Goal: Task Accomplishment & Management: Manage account settings

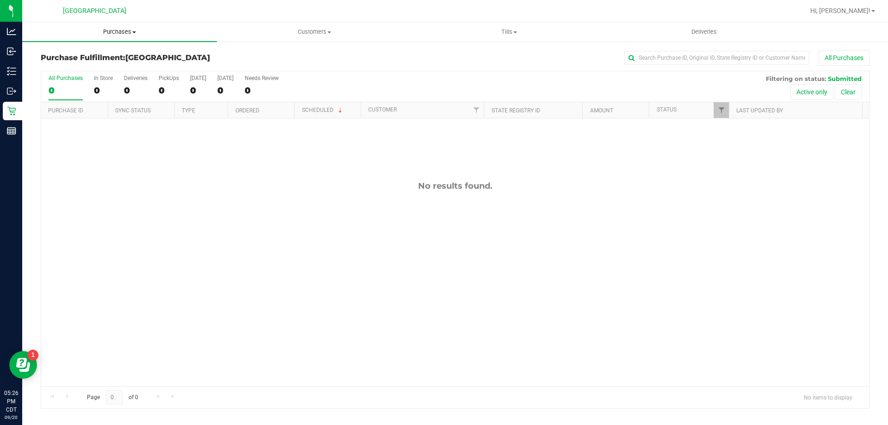
click at [128, 35] on span "Purchases" at bounding box center [119, 32] width 195 height 8
click at [109, 68] on li "Fulfillment" at bounding box center [119, 67] width 195 height 11
click at [505, 33] on span "Tills" at bounding box center [509, 32] width 194 height 8
click at [481, 58] on li "Manage tills" at bounding box center [509, 55] width 195 height 11
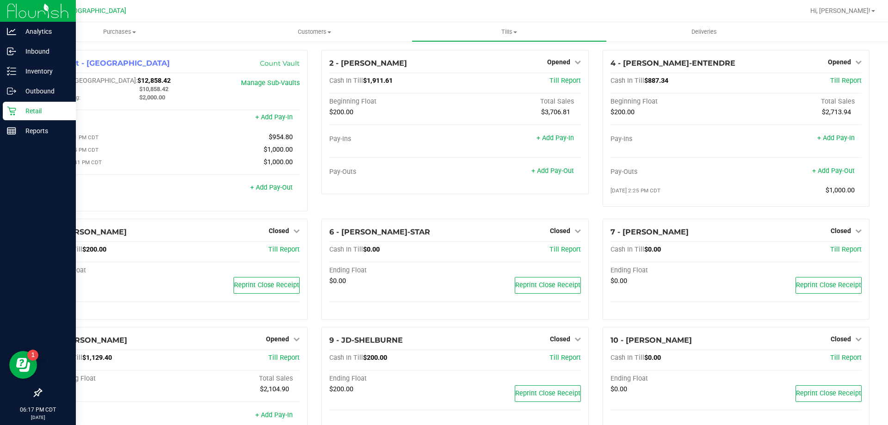
click at [44, 110] on p "Retail" at bounding box center [44, 110] width 56 height 11
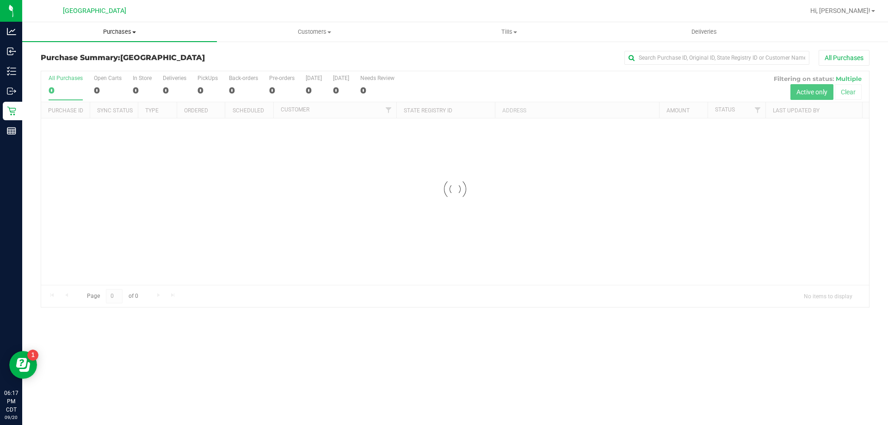
click at [116, 34] on span "Purchases" at bounding box center [119, 32] width 195 height 8
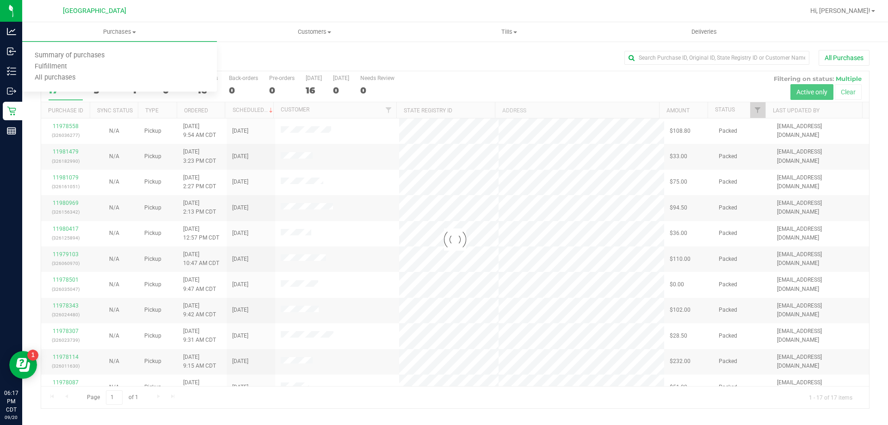
click at [240, 16] on div at bounding box center [485, 11] width 639 height 18
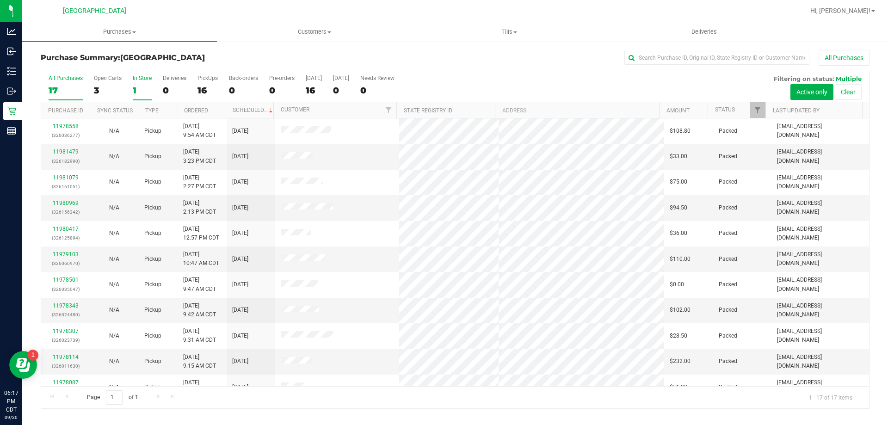
click at [133, 80] on div "In Store" at bounding box center [142, 78] width 19 height 6
click at [0, 0] on input "In Store 1" at bounding box center [0, 0] width 0 height 0
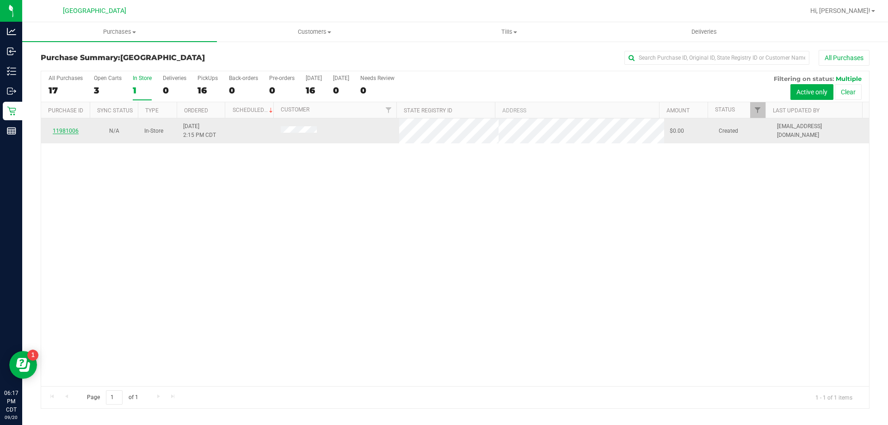
click at [69, 130] on link "11981006" at bounding box center [66, 131] width 26 height 6
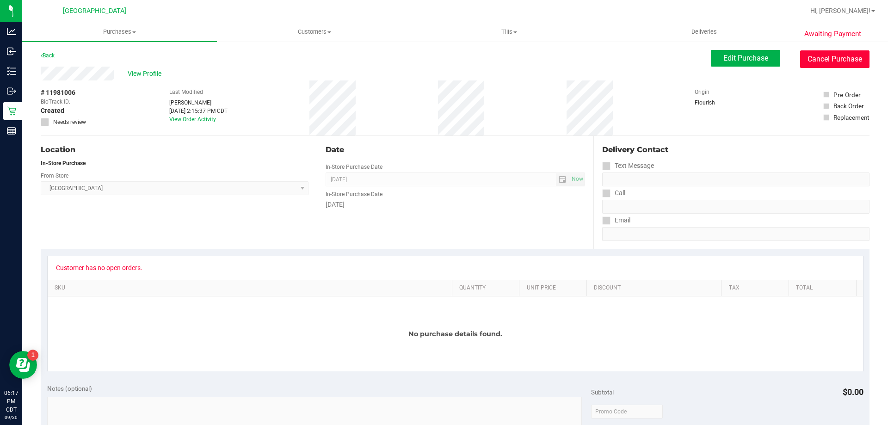
click at [816, 56] on button "Cancel Purchase" at bounding box center [834, 59] width 69 height 18
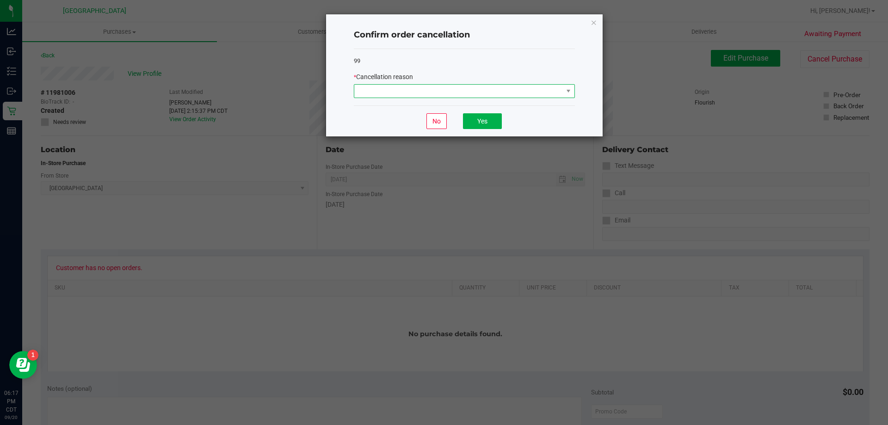
click at [455, 96] on span at bounding box center [458, 91] width 209 height 13
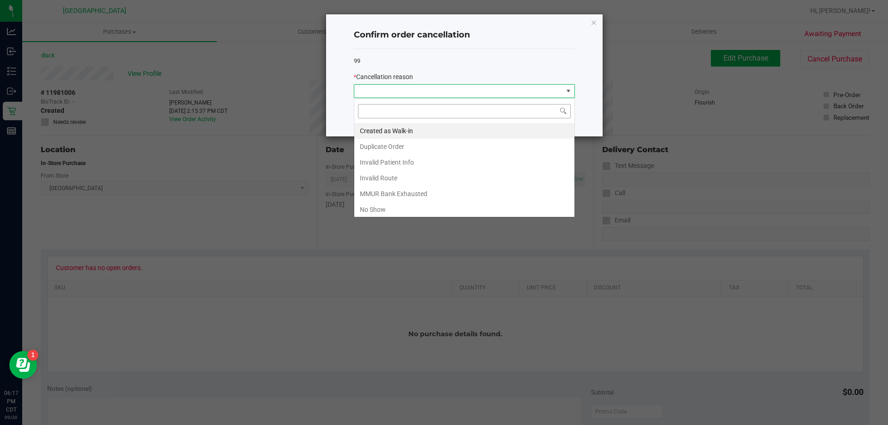
scroll to position [14, 221]
click at [402, 127] on li "Created as Walk-in" at bounding box center [464, 131] width 220 height 16
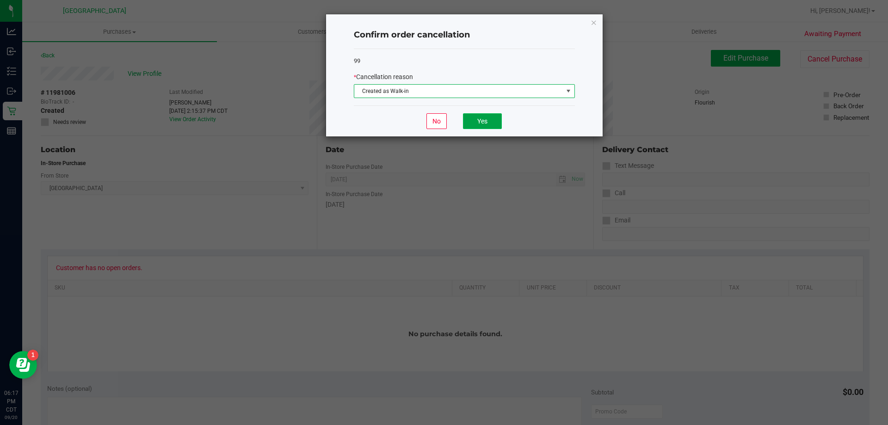
click at [488, 118] on button "Yes" at bounding box center [482, 121] width 39 height 16
